Goal: Task Accomplishment & Management: Use online tool/utility

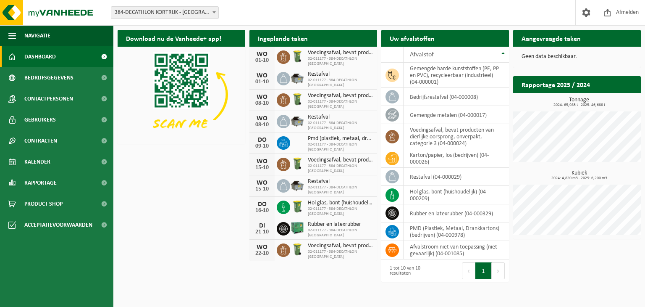
click at [58, 60] on link "Dashboard" at bounding box center [56, 56] width 113 height 21
click at [445, 57] on div "Afvalstof" at bounding box center [454, 54] width 89 height 7
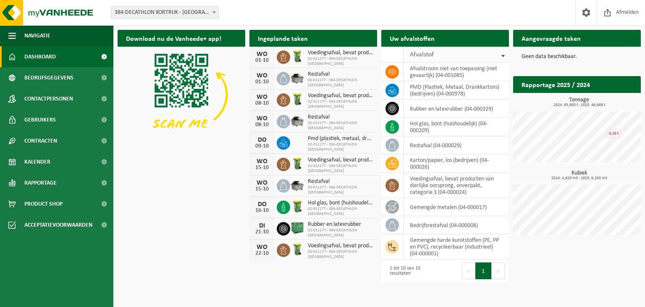
click at [445, 57] on div "Afvalstof" at bounding box center [454, 54] width 89 height 7
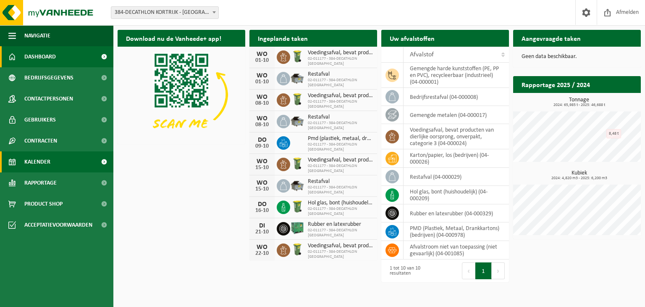
click at [30, 158] on span "Kalender" at bounding box center [37, 161] width 26 height 21
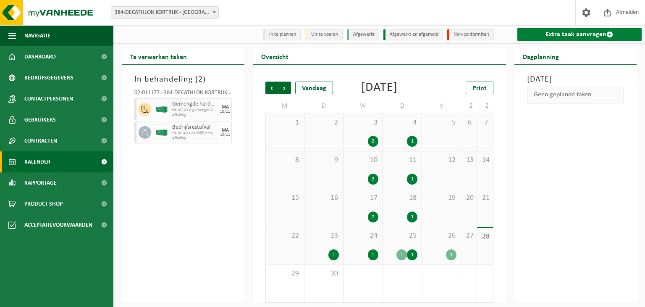
click at [592, 39] on link "Extra taak aanvragen" at bounding box center [579, 34] width 125 height 13
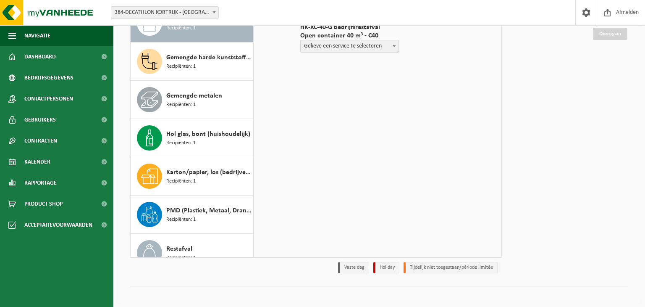
scroll to position [99, 0]
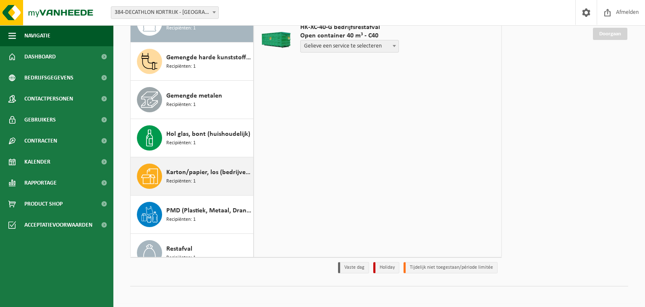
click at [209, 184] on div "Karton/papier, los (bedrijven) Recipiënten: 1" at bounding box center [208, 175] width 85 height 25
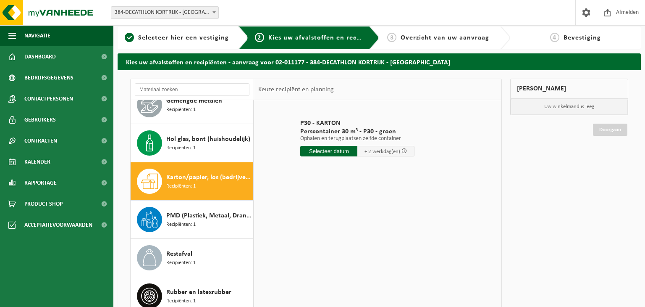
scroll to position [4, 0]
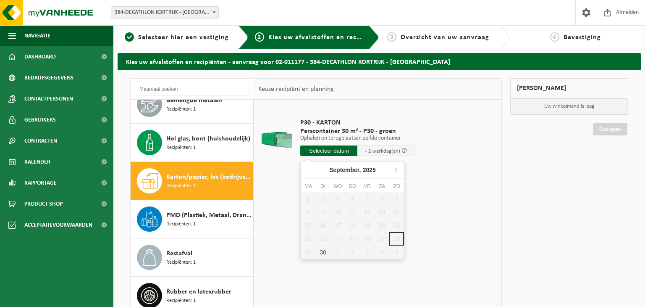
click at [327, 152] on input "text" at bounding box center [328, 150] width 57 height 10
click at [323, 252] on div "30" at bounding box center [323, 251] width 15 height 13
type input "Van 2025-09-30"
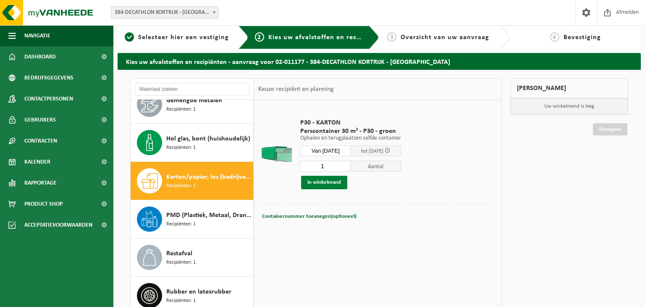
click at [336, 186] on button "In winkelmand" at bounding box center [324, 182] width 46 height 13
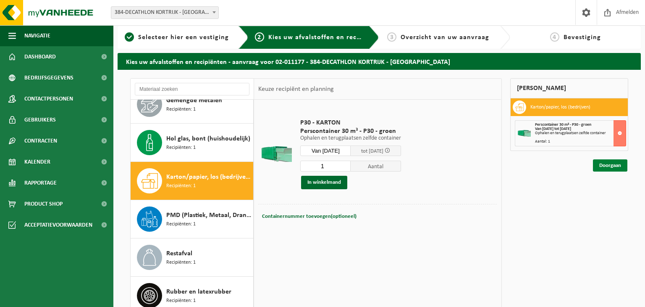
click at [620, 170] on link "Doorgaan" at bounding box center [610, 165] width 34 height 12
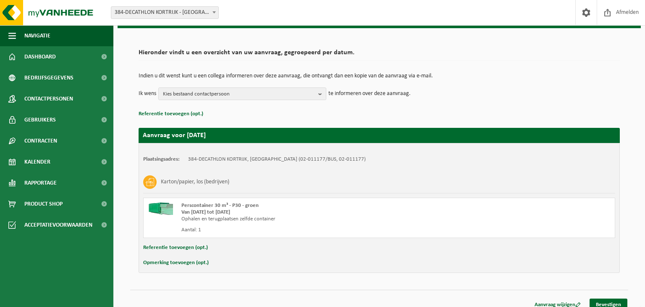
scroll to position [53, 0]
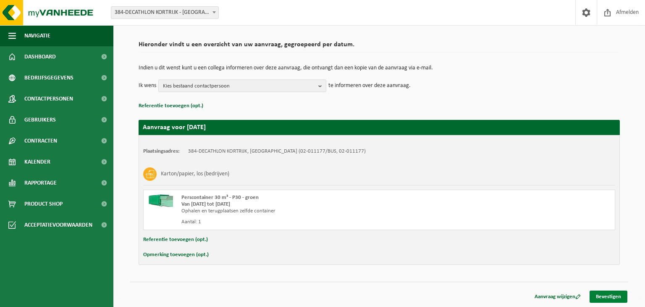
click at [606, 294] on link "Bevestigen" at bounding box center [609, 296] width 38 height 12
